Goal: Task Accomplishment & Management: Complete application form

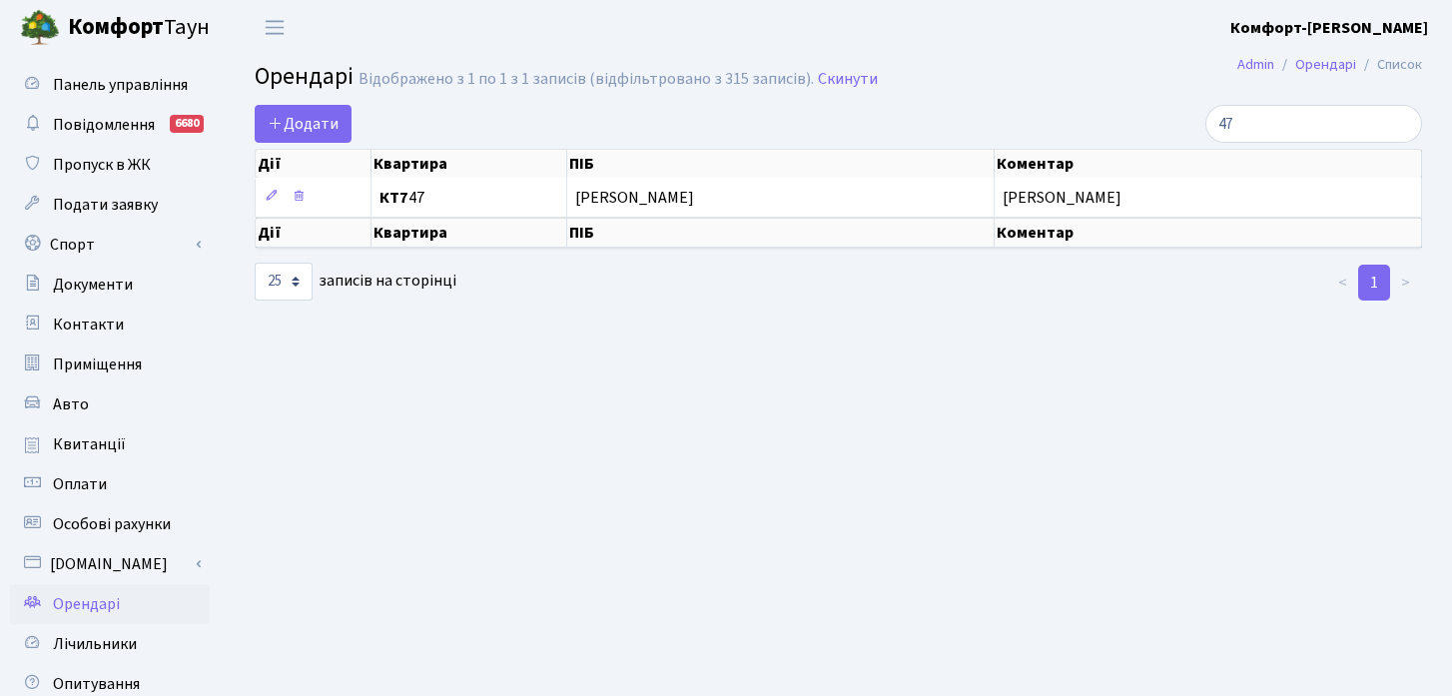
select select "25"
click at [1302, 124] on input "47" at bounding box center [1313, 124] width 217 height 38
type input "4"
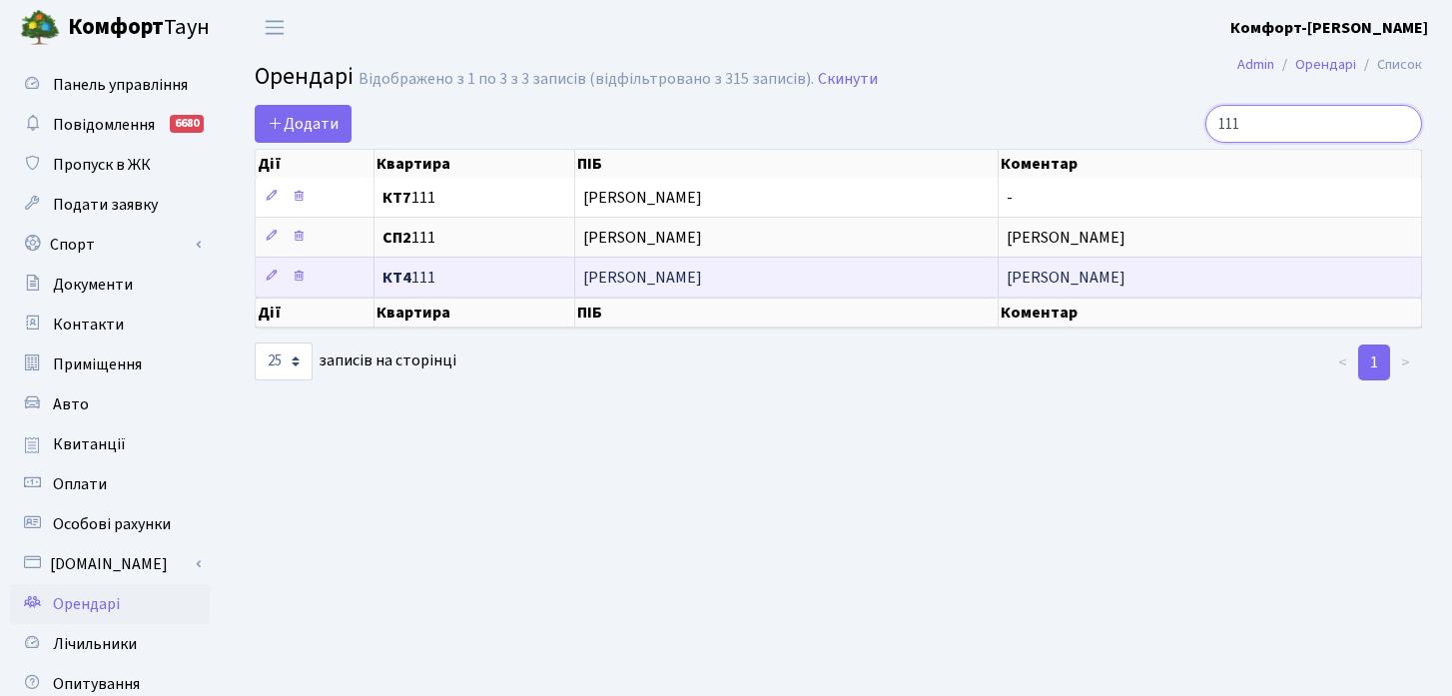
type input "111"
click at [642, 277] on span "[PERSON_NAME]" at bounding box center [786, 278] width 406 height 16
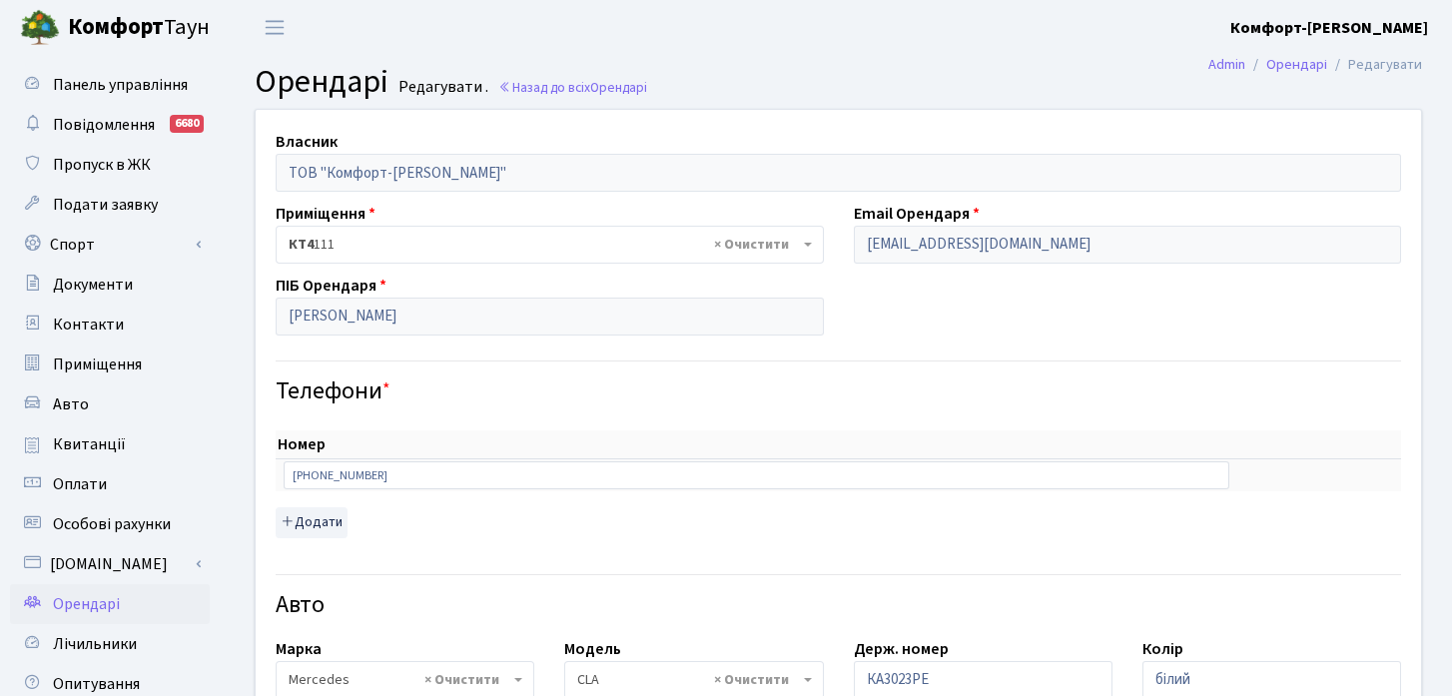
select select "2771"
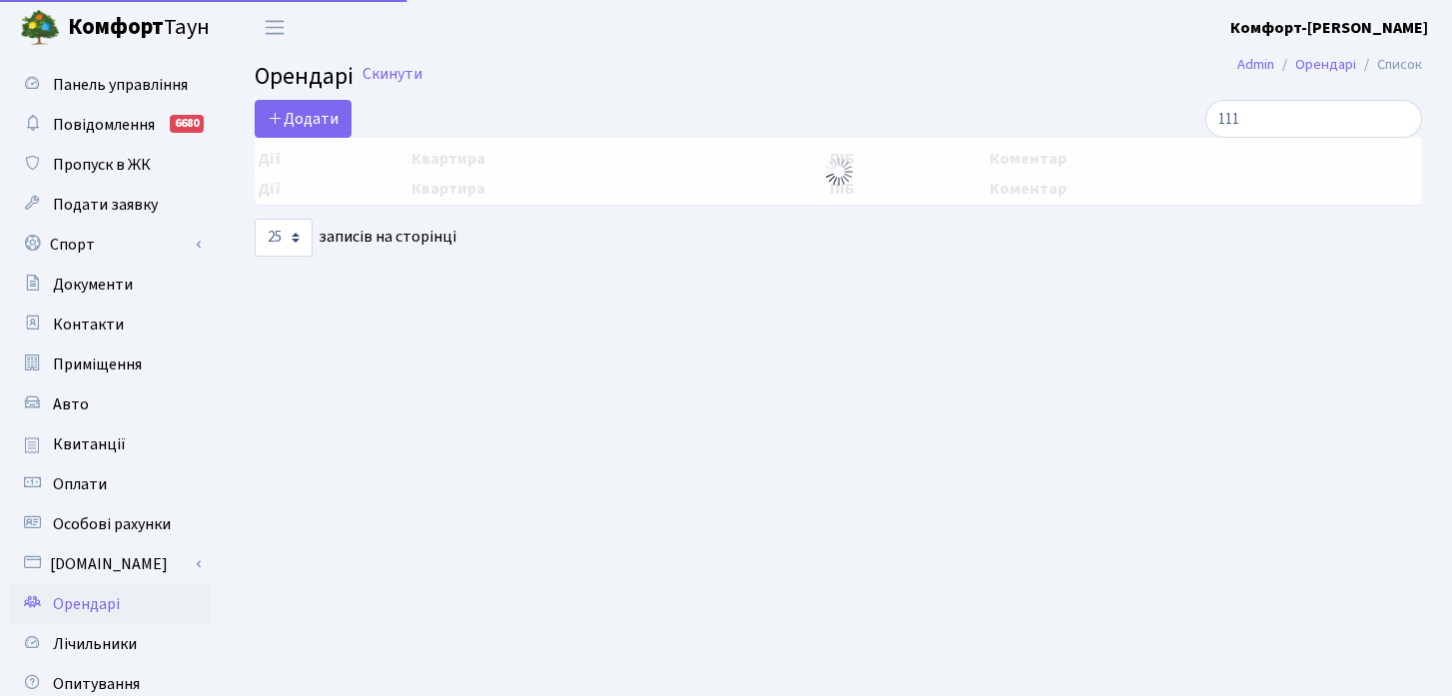
select select "25"
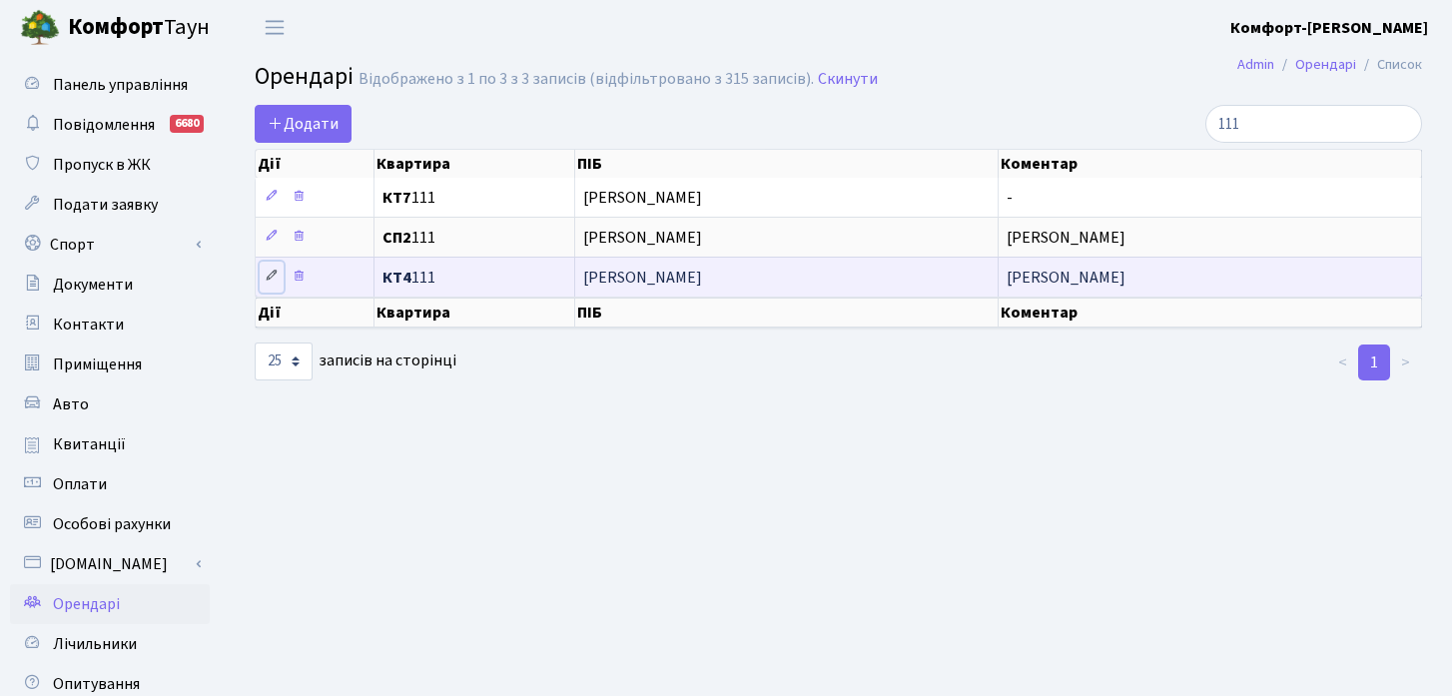
click at [273, 276] on icon at bounding box center [272, 276] width 14 height 14
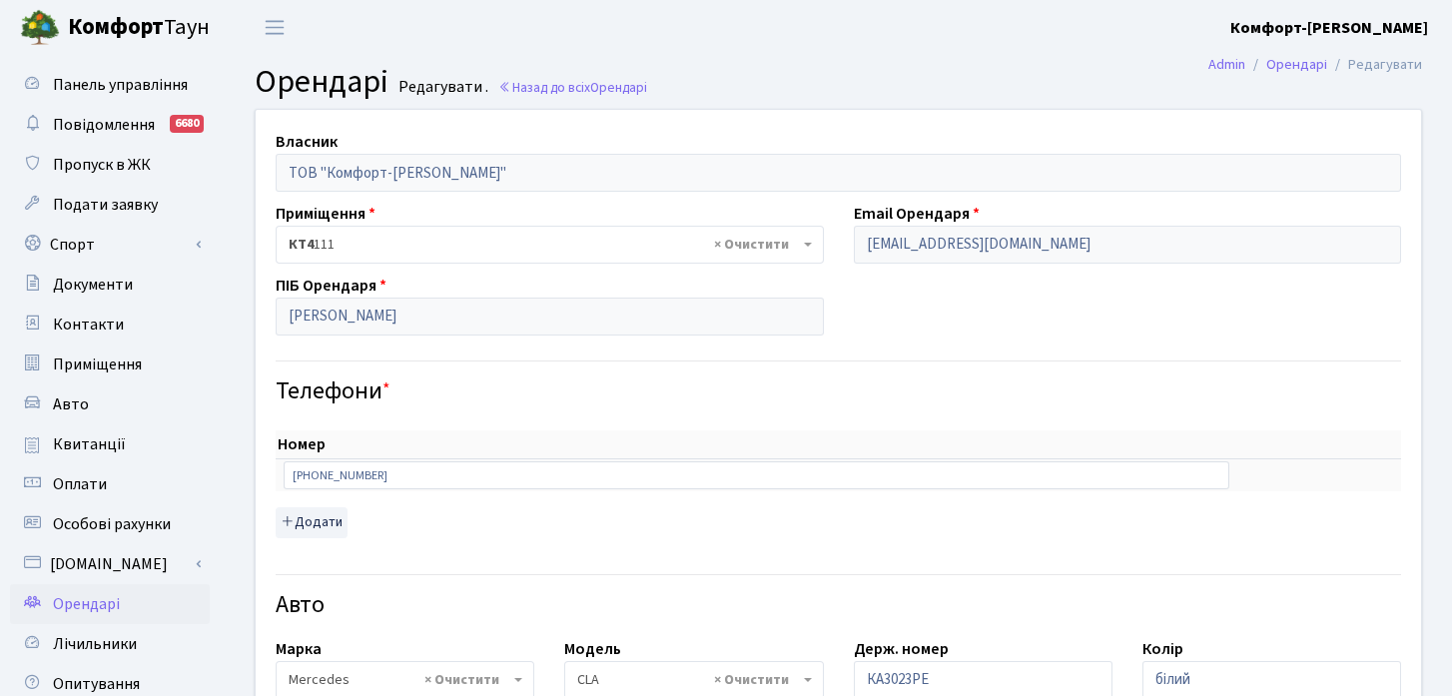
select select "2771"
click at [383, 317] on input "[PERSON_NAME]" at bounding box center [550, 317] width 548 height 38
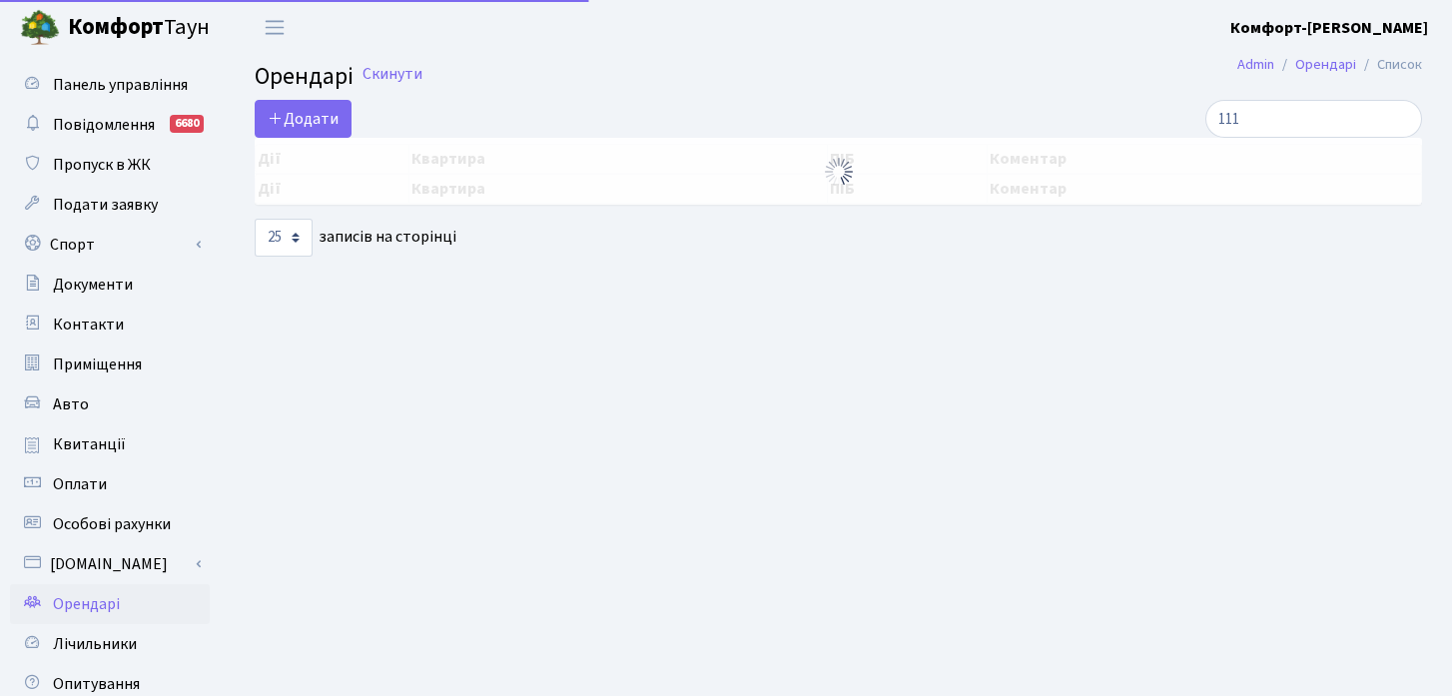
select select "25"
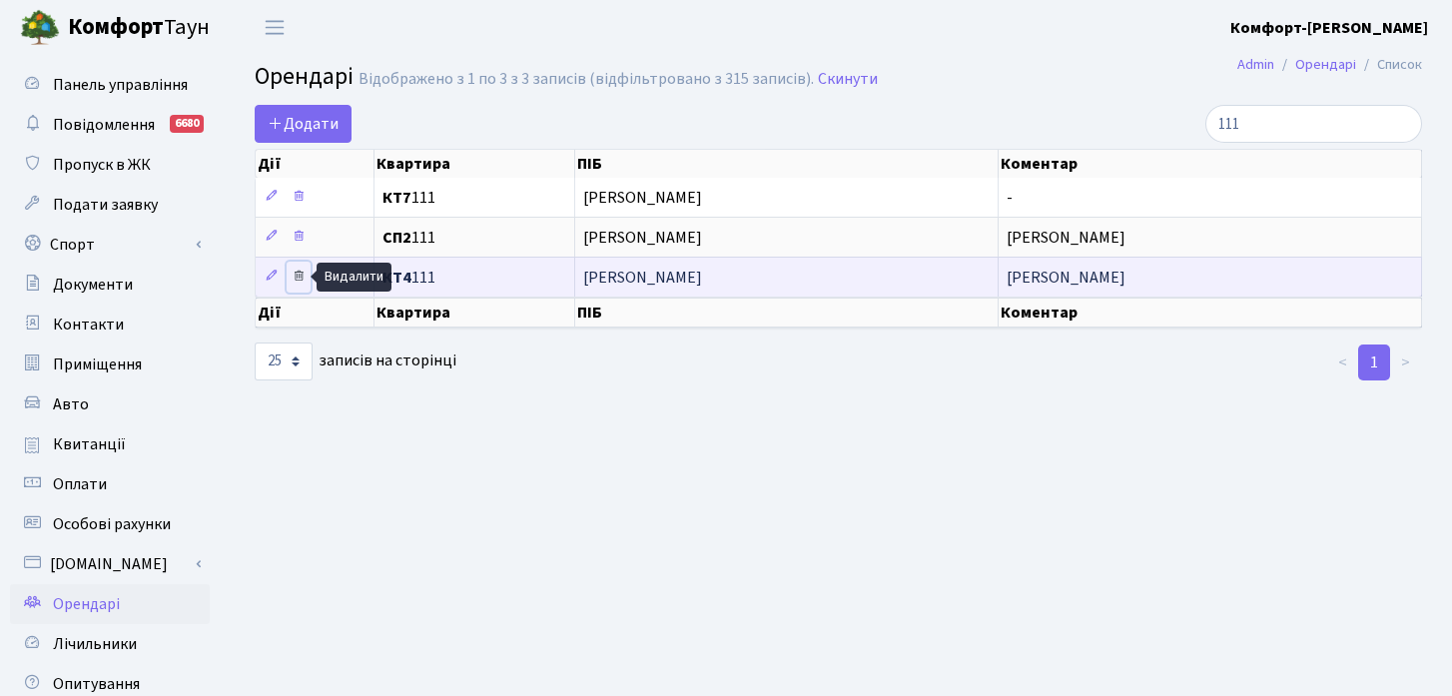
click at [298, 277] on icon at bounding box center [299, 276] width 14 height 14
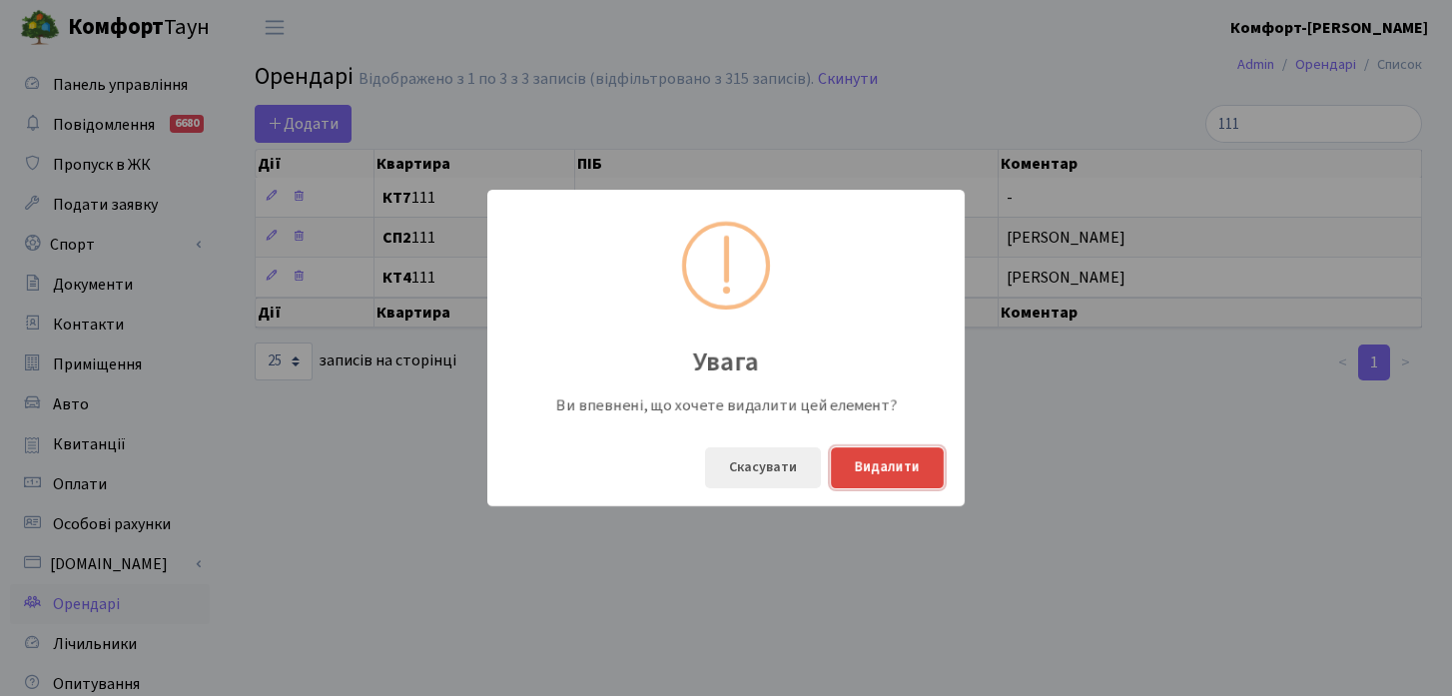
click at [888, 450] on button "Видалити" at bounding box center [887, 467] width 113 height 41
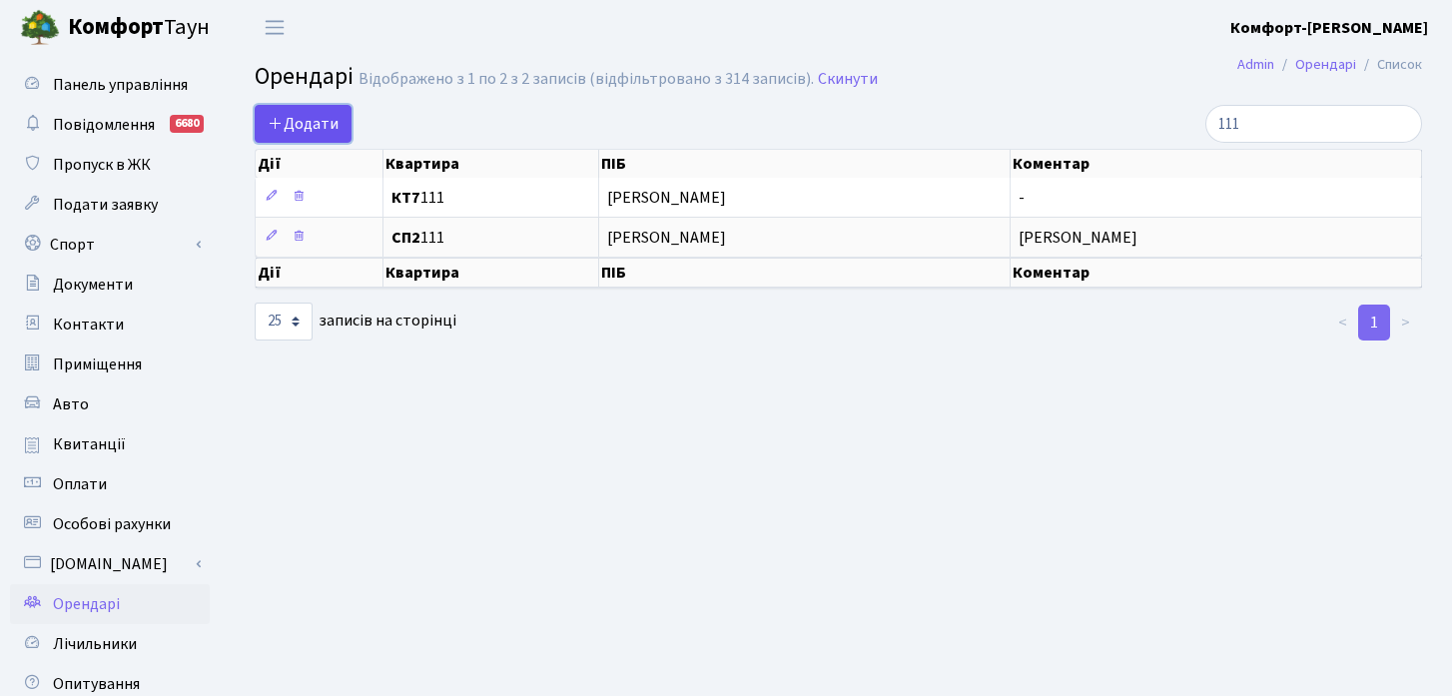
click at [323, 126] on span "Додати" at bounding box center [303, 124] width 71 height 22
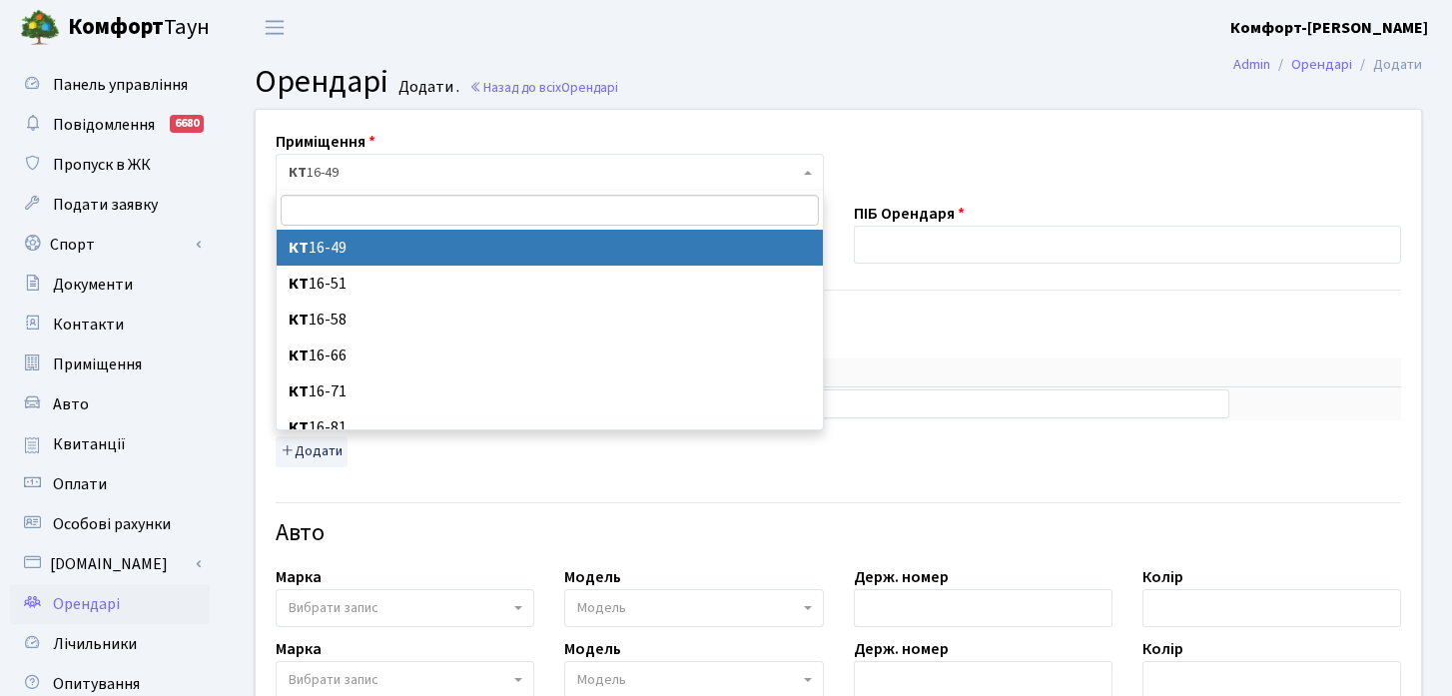
click at [423, 174] on span "КТ 16-49" at bounding box center [544, 173] width 510 height 20
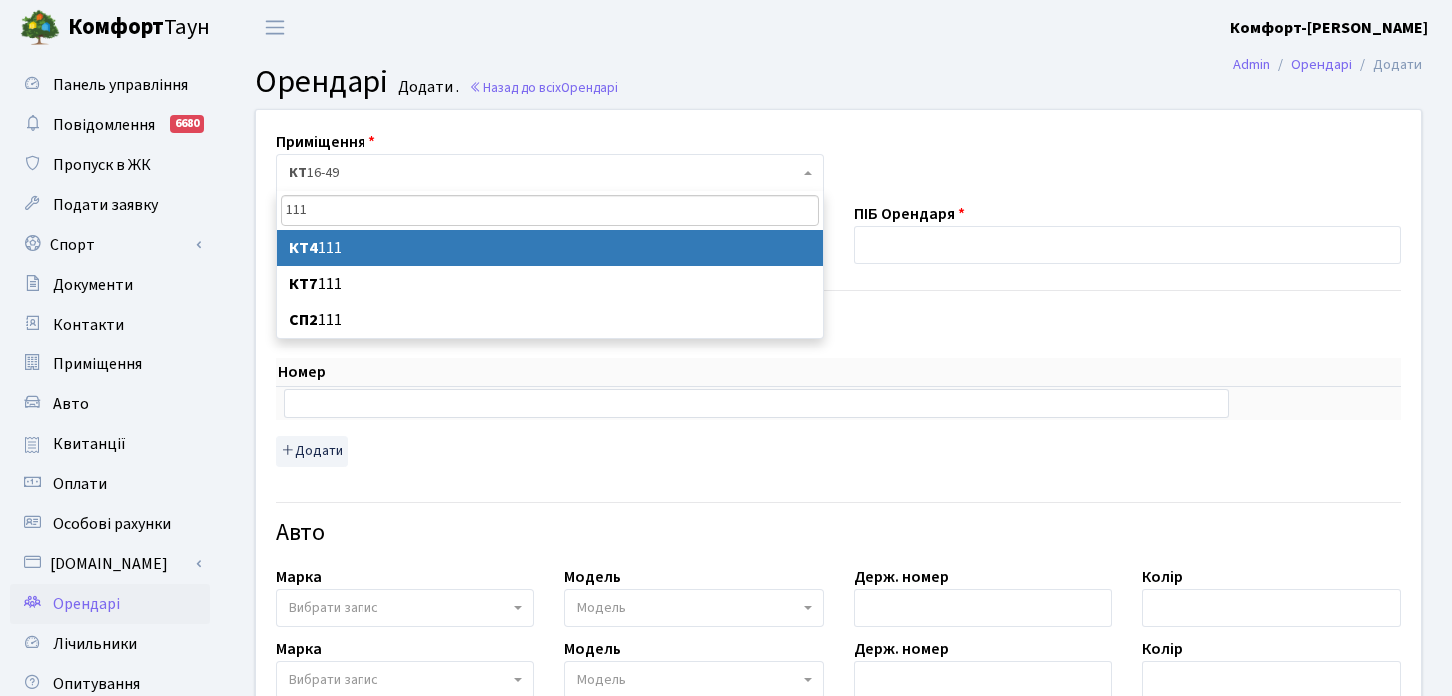
type input "111"
select select "16837"
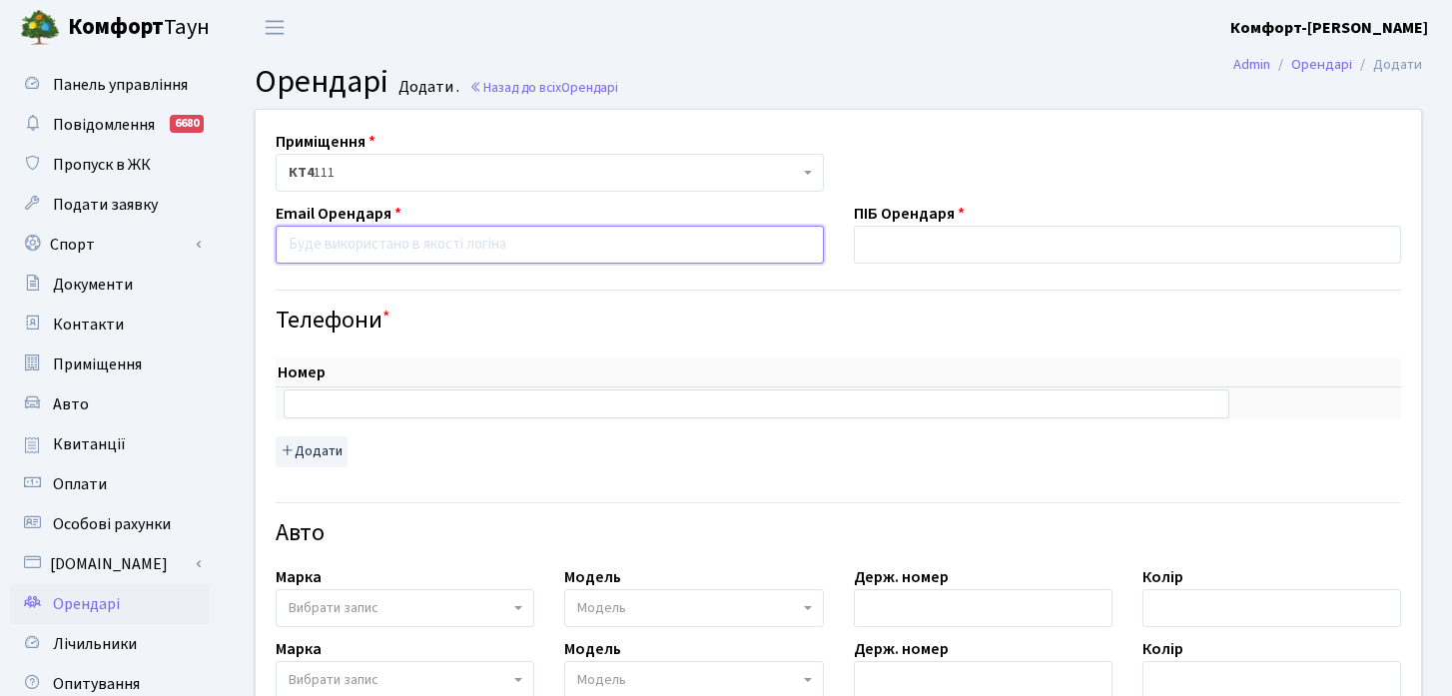
click at [373, 259] on input "email" at bounding box center [550, 245] width 548 height 38
paste input "mihajlousik32@gmail.com"
type input "mihajlousik32@gmail.com"
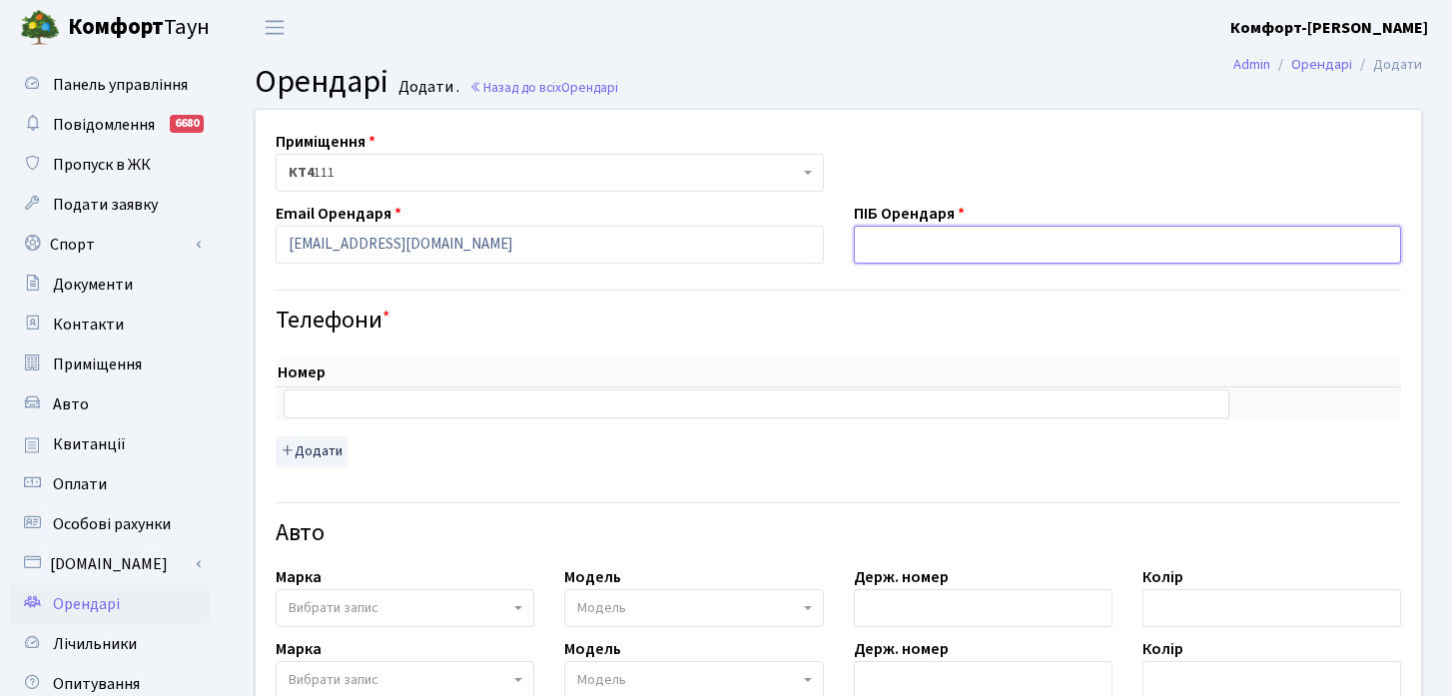
click at [927, 238] on input "text" at bounding box center [1128, 245] width 548 height 38
paste input "mihajlousik32@gmail.com"
type input "mihajlousik32@gmail.com"
click at [1151, 253] on input "text" at bounding box center [1128, 245] width 548 height 38
paste input "Усик Михайло Вячеславович"
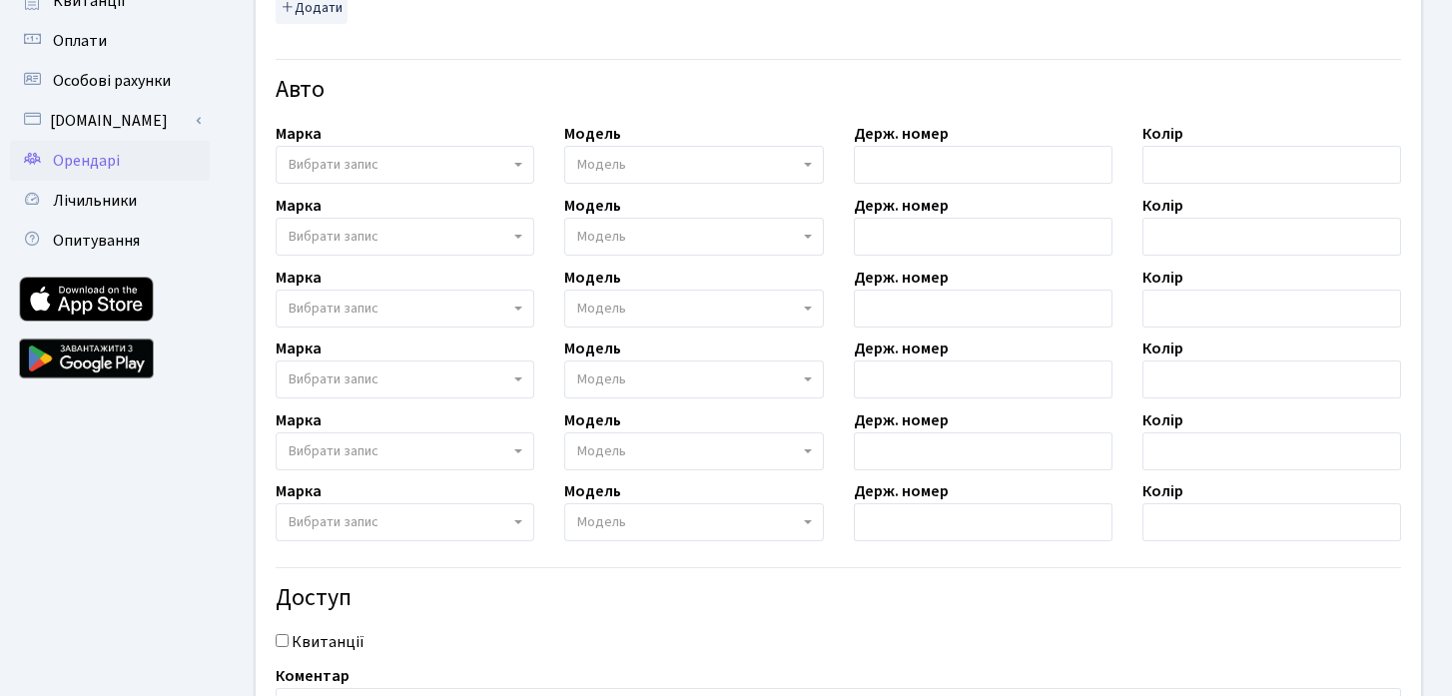
scroll to position [649, 0]
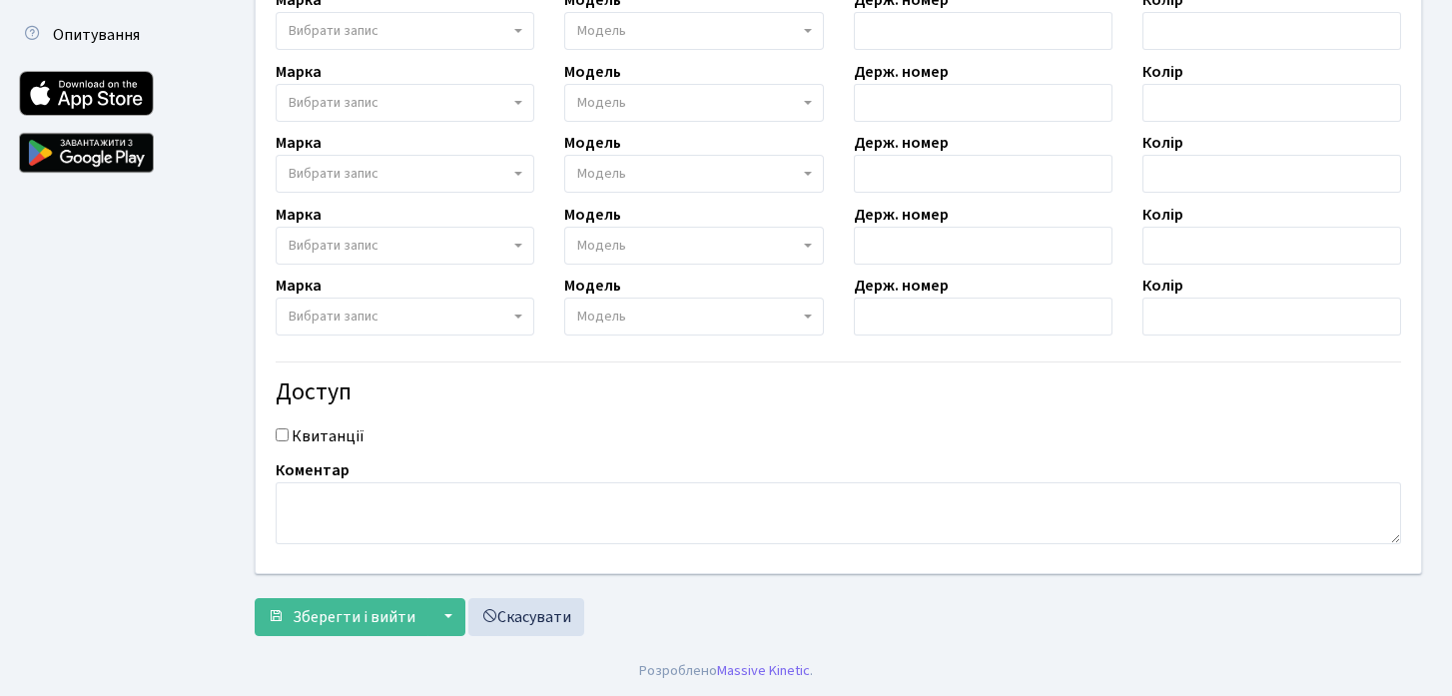
type input "Усик Михайло Вячеславович"
click at [468, 518] on textarea at bounding box center [838, 513] width 1125 height 62
paste textarea "Усик Михайло Вячеславович"
type textarea "Усик Михайло Вячеславович"
click at [289, 434] on div "Квитанції" at bounding box center [838, 436] width 1155 height 24
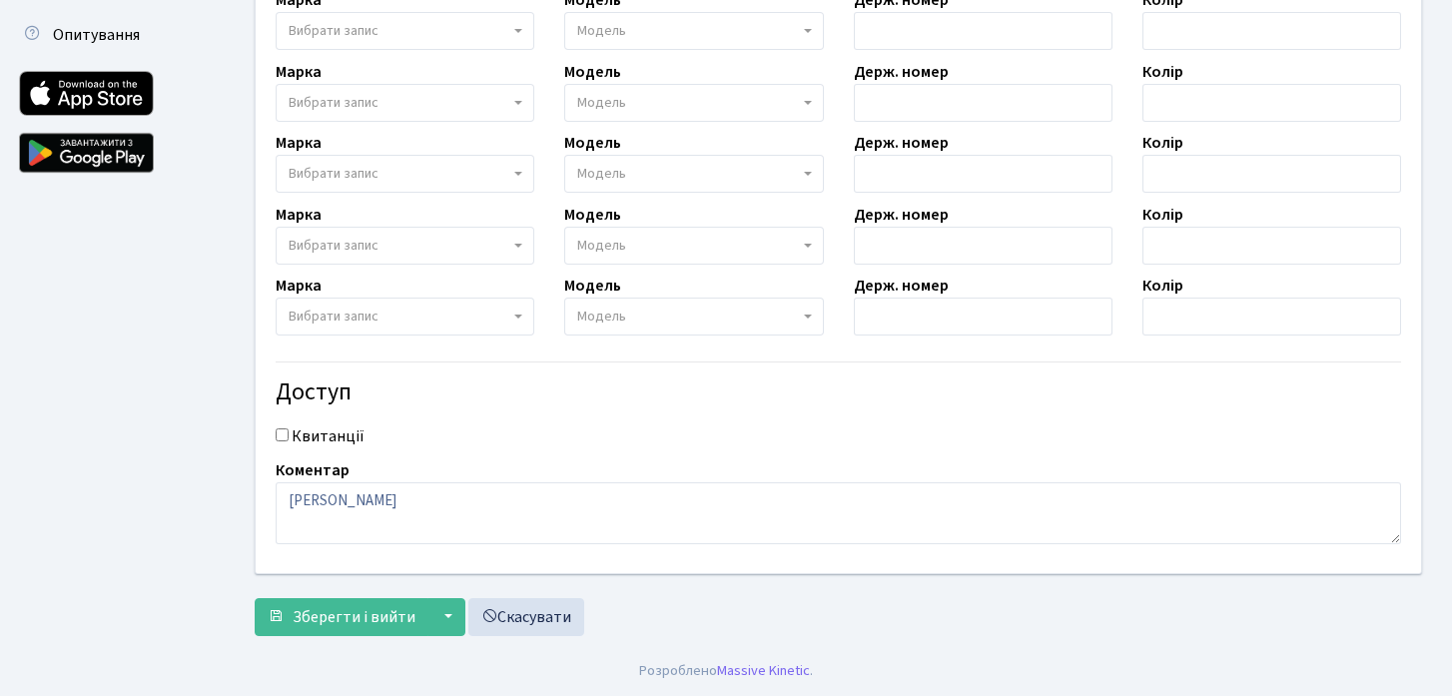
click at [284, 434] on input "Квитанції" at bounding box center [282, 434] width 13 height 13
checkbox input "true"
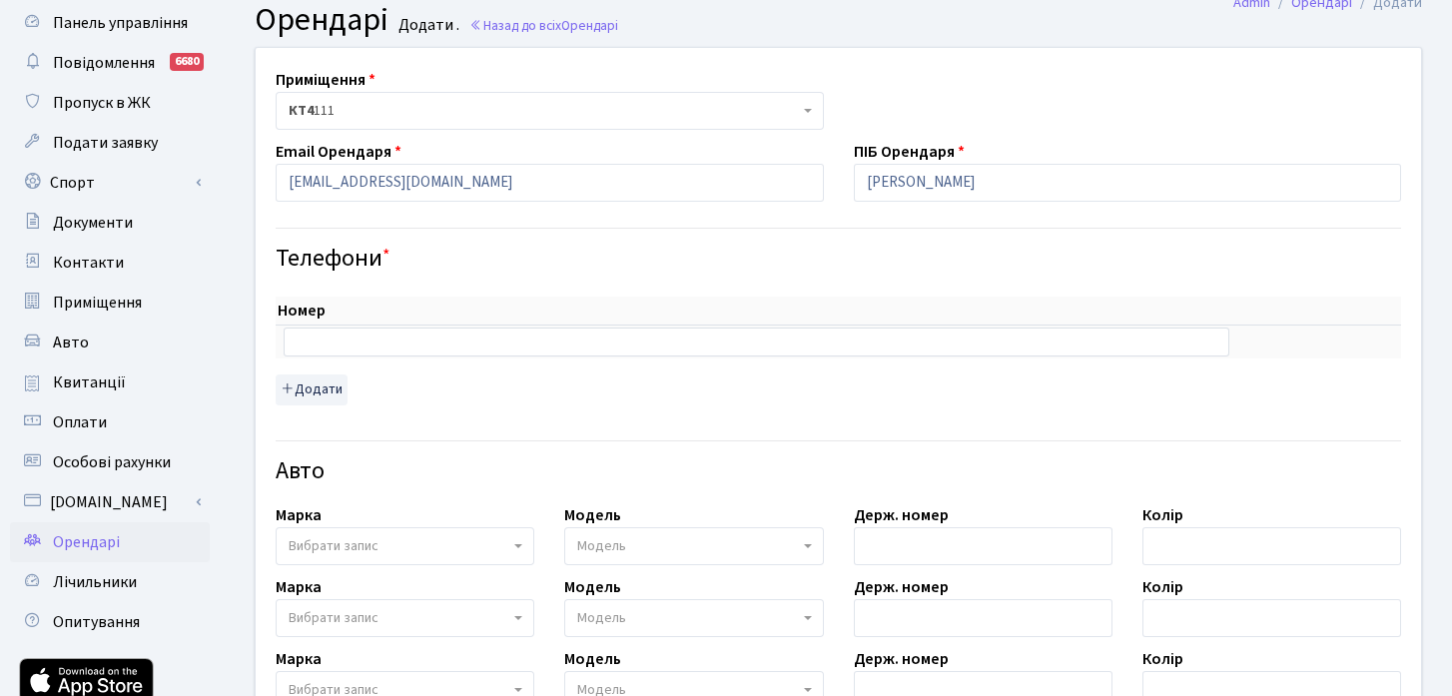
scroll to position [0, 0]
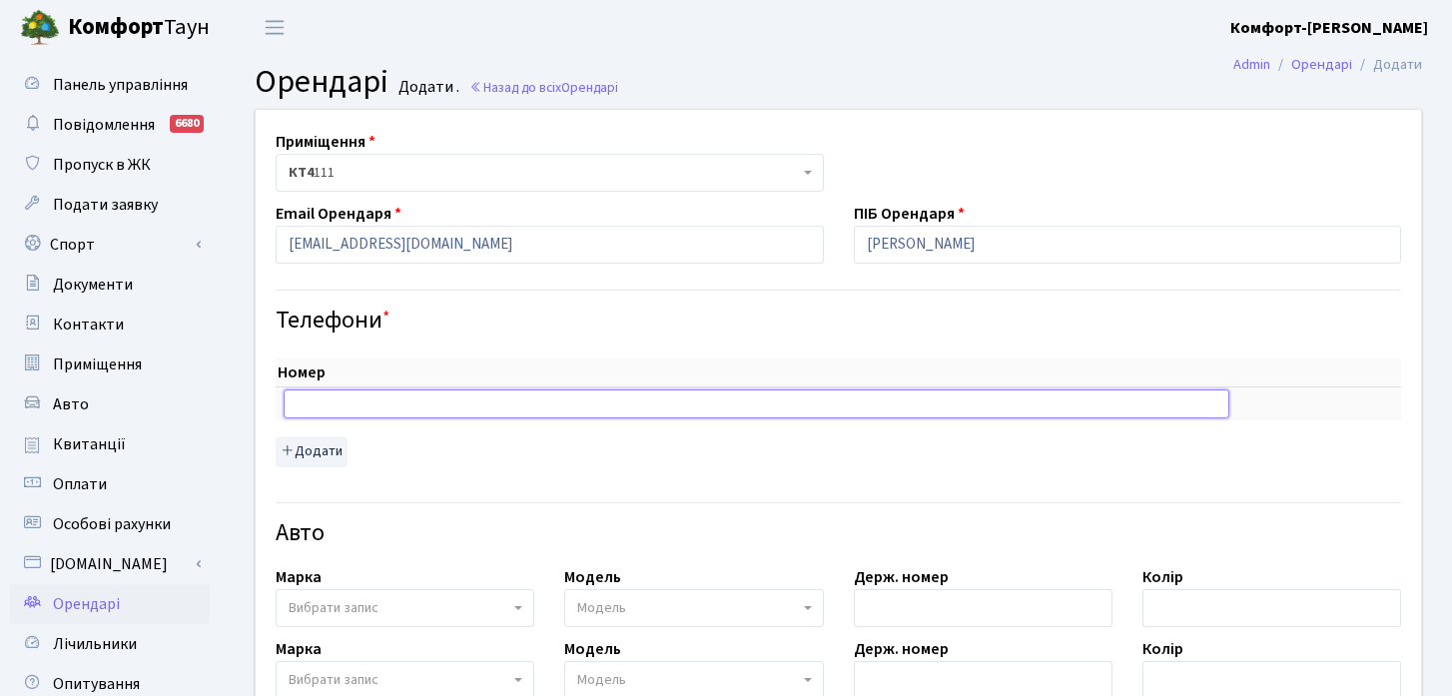
click at [480, 400] on input "text" at bounding box center [756, 403] width 945 height 28
paste input "380682239161"
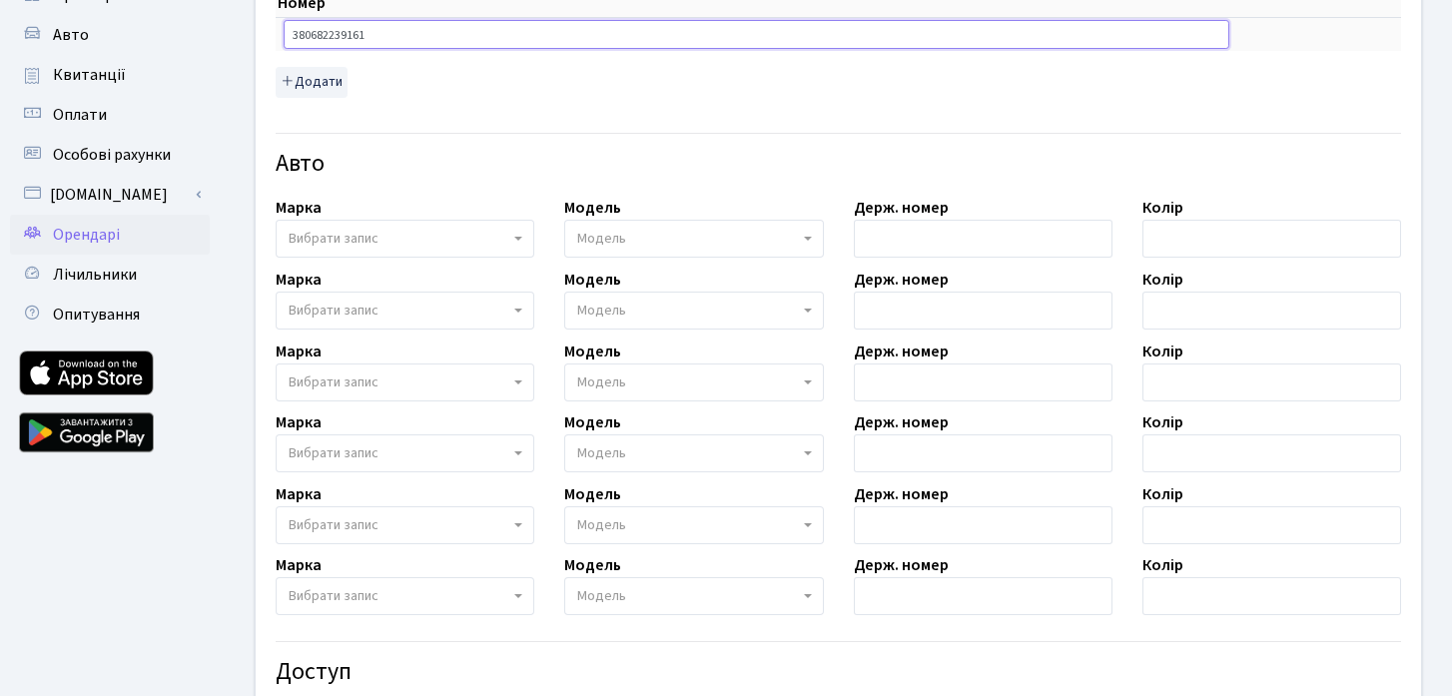
scroll to position [649, 0]
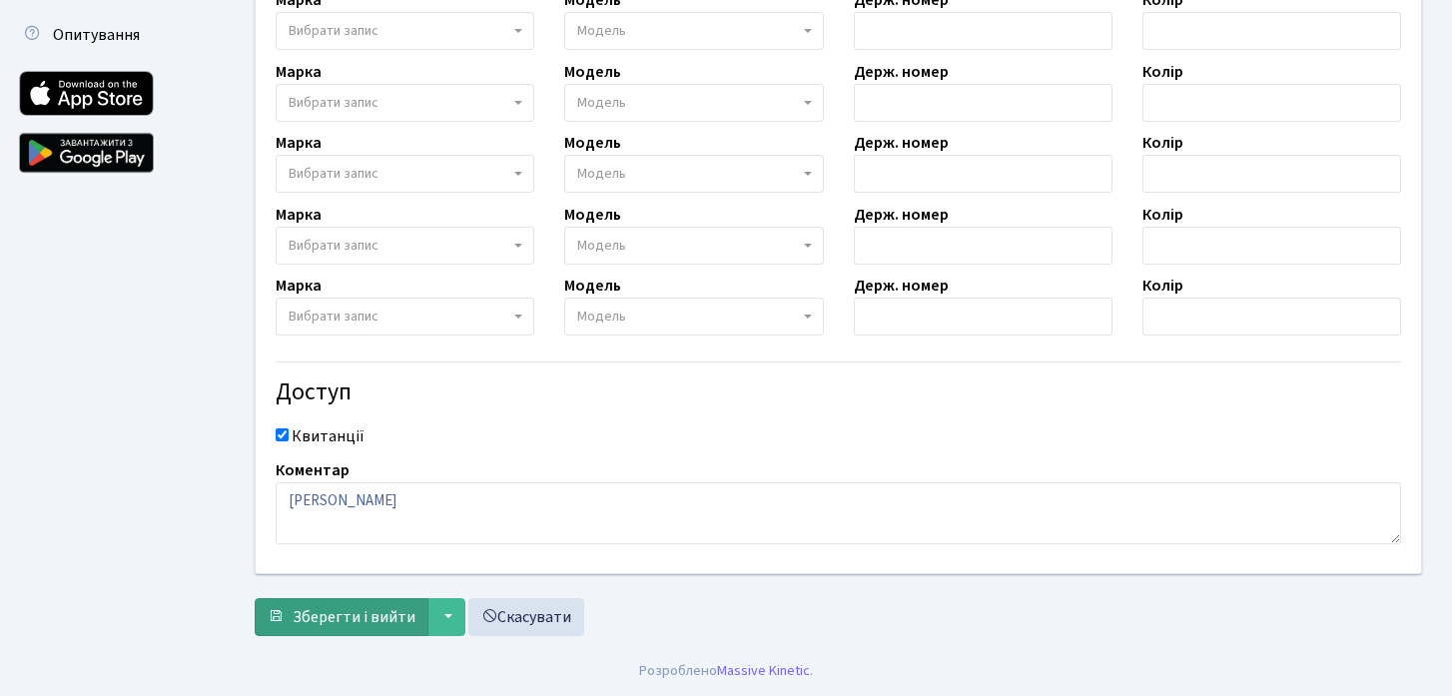
type input "380682239161"
click at [384, 611] on span "Зберегти і вийти" at bounding box center [354, 617] width 123 height 22
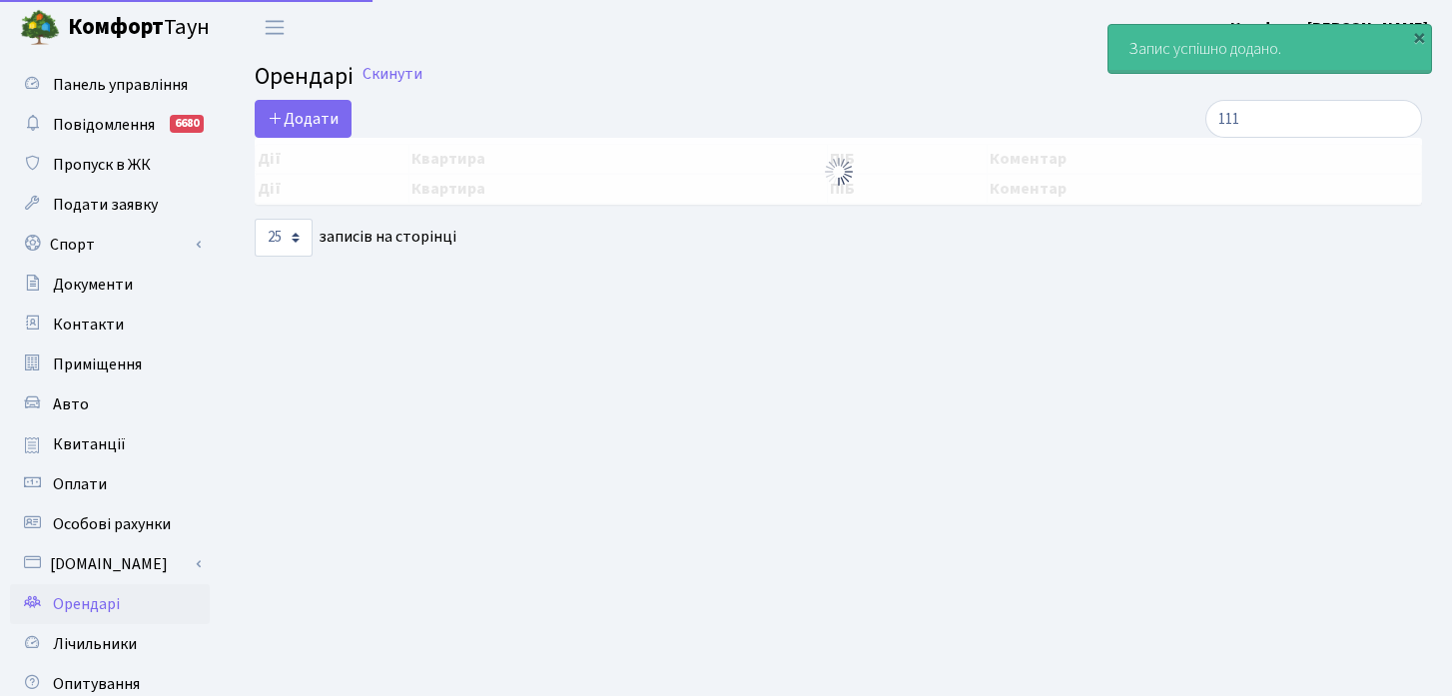
select select "25"
